Goal: Information Seeking & Learning: Learn about a topic

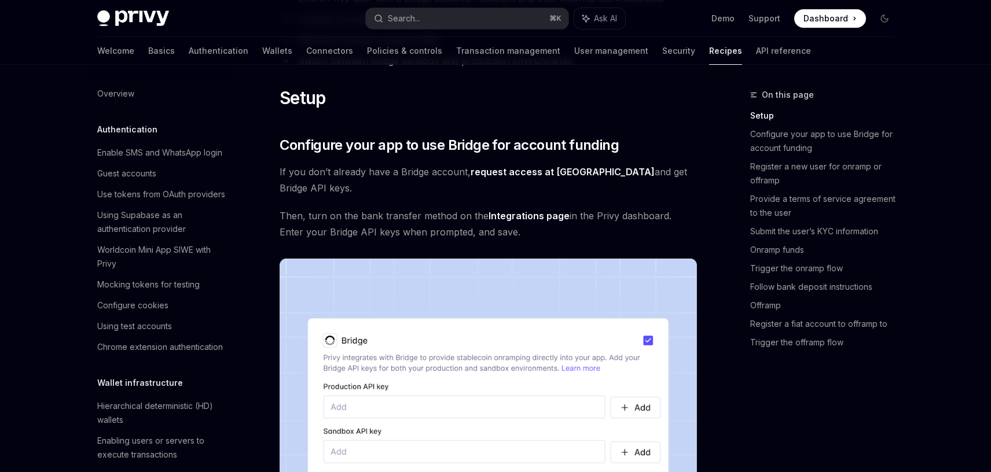
scroll to position [266, 0]
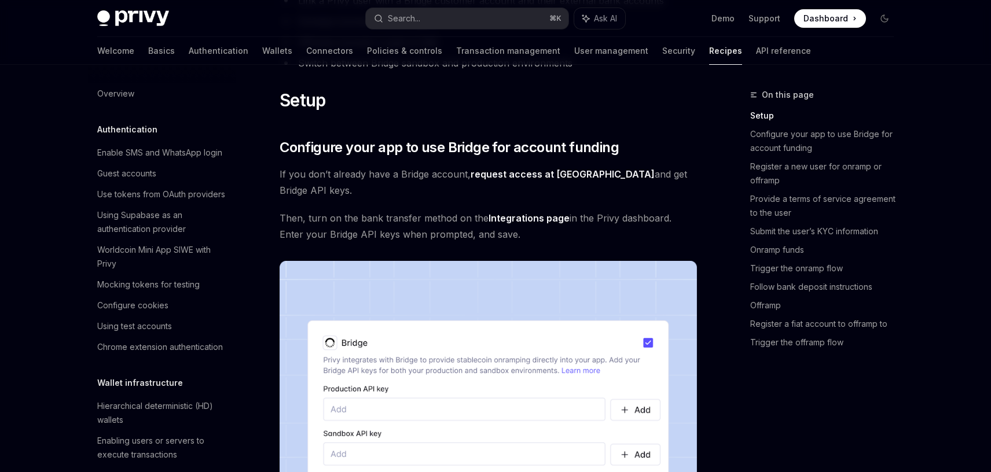
click at [530, 181] on link "request access at Bridge" at bounding box center [563, 174] width 184 height 12
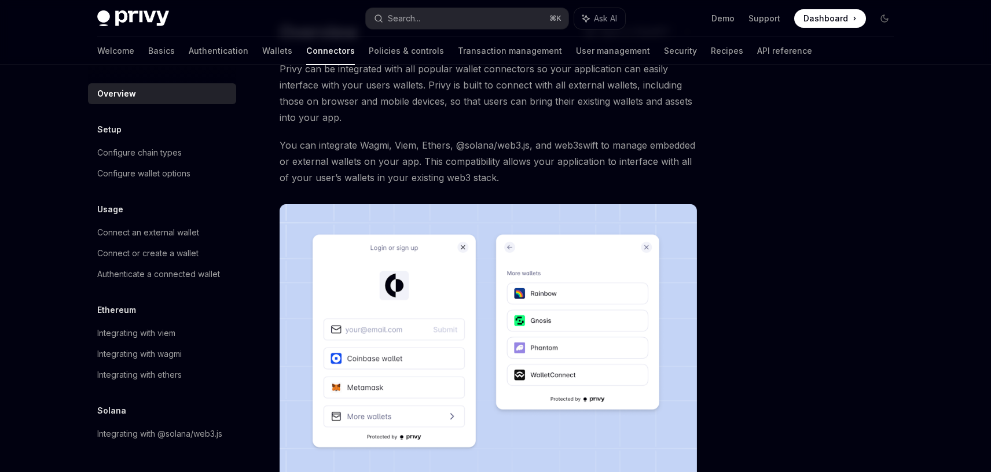
scroll to position [75, 0]
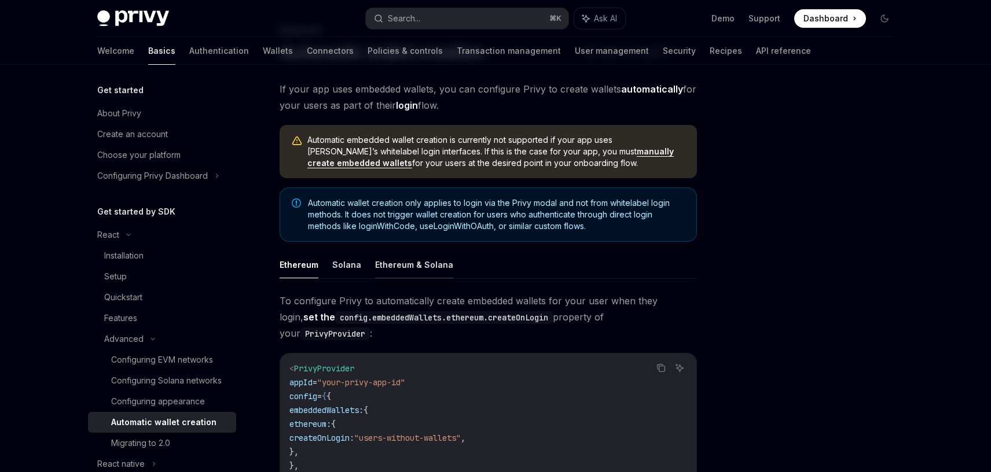
scroll to position [40, 0]
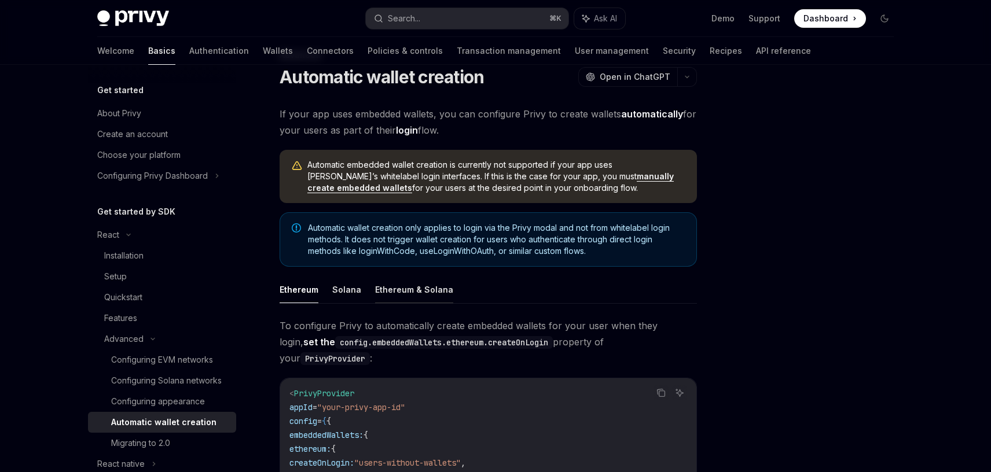
click at [398, 293] on button "Ethereum & Solana" at bounding box center [414, 289] width 78 height 27
type textarea "*"
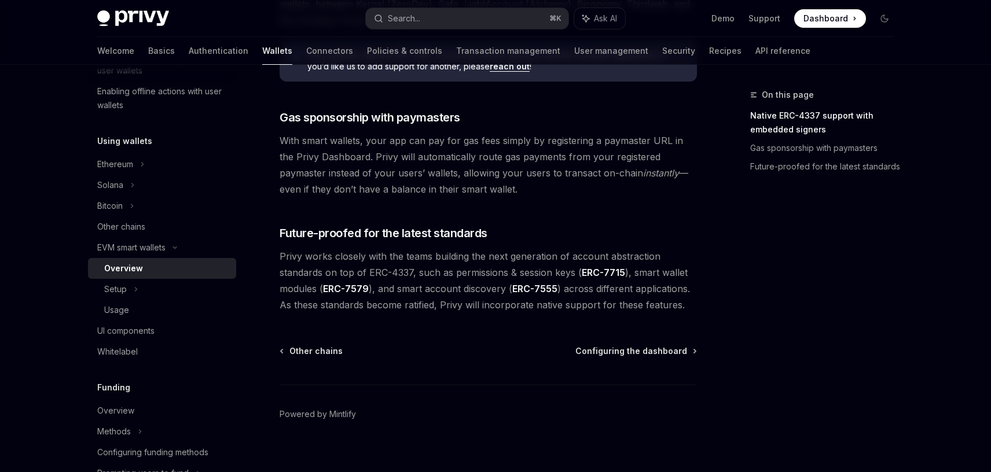
scroll to position [913, 0]
